Goal: Task Accomplishment & Management: Use online tool/utility

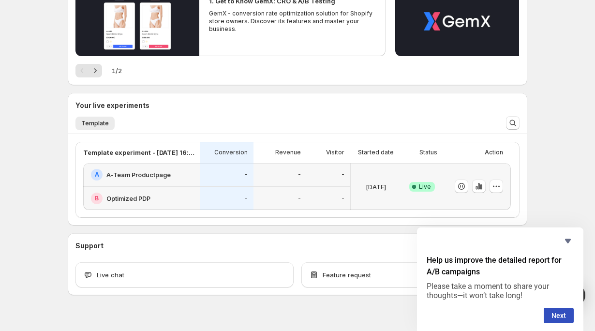
scroll to position [141, 0]
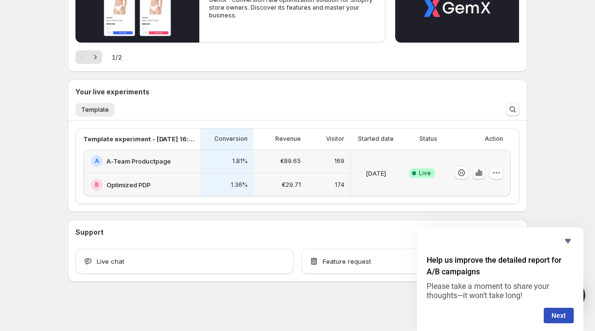
click at [481, 175] on icon "button" at bounding box center [479, 173] width 10 height 10
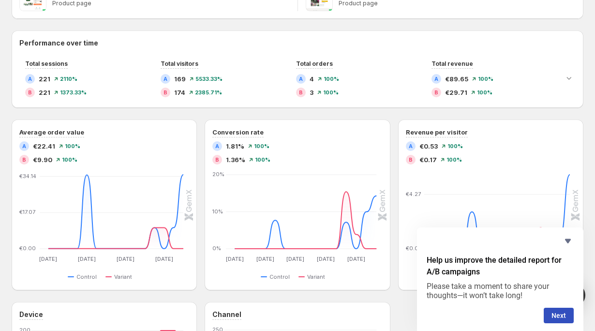
scroll to position [252, 0]
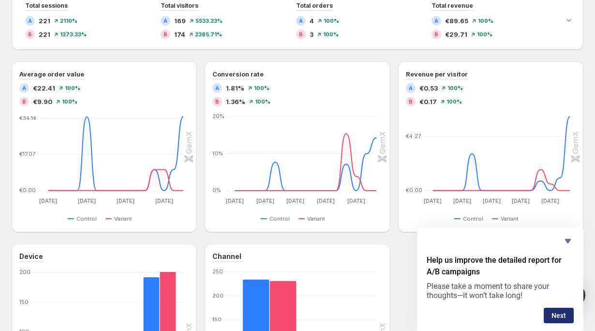
click at [560, 311] on button "Next" at bounding box center [559, 315] width 30 height 15
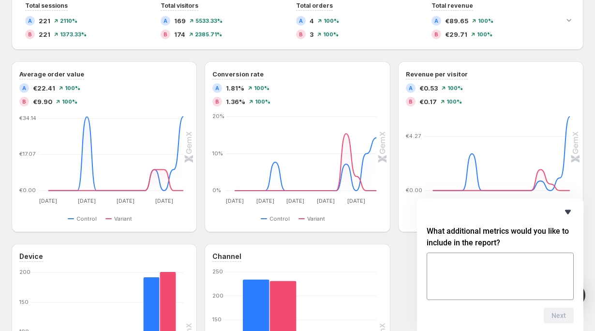
click at [567, 210] on icon "Hide survey" at bounding box center [568, 212] width 6 height 4
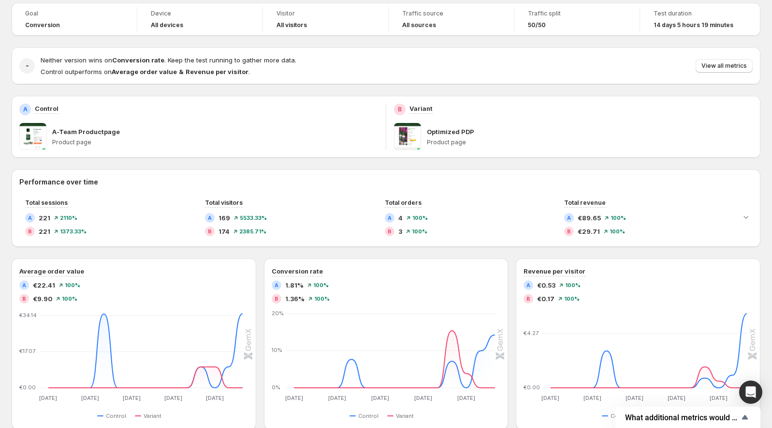
scroll to position [54, 0]
click at [493, 1] on div "Current version Currency: EUR View by: Page Only Goal Conversion Device All dev…" at bounding box center [386, 307] width 749 height 649
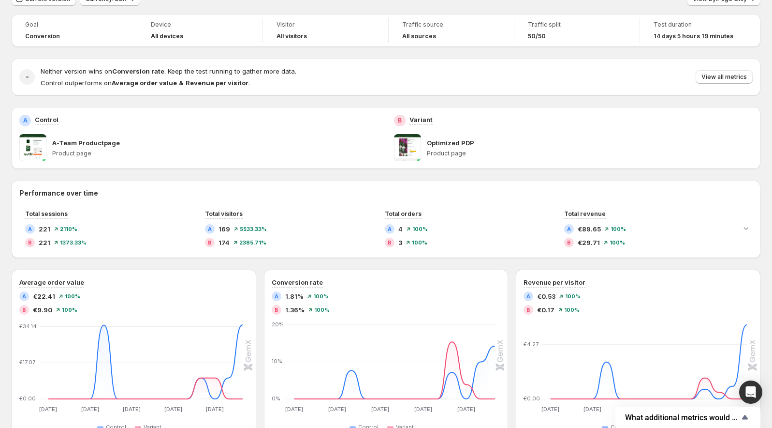
scroll to position [0, 0]
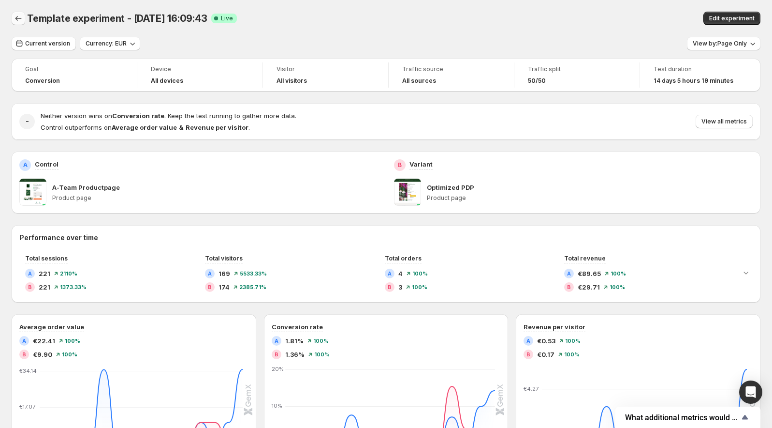
click at [18, 16] on icon "Back" at bounding box center [19, 19] width 10 height 10
